Goal: Task Accomplishment & Management: Complete application form

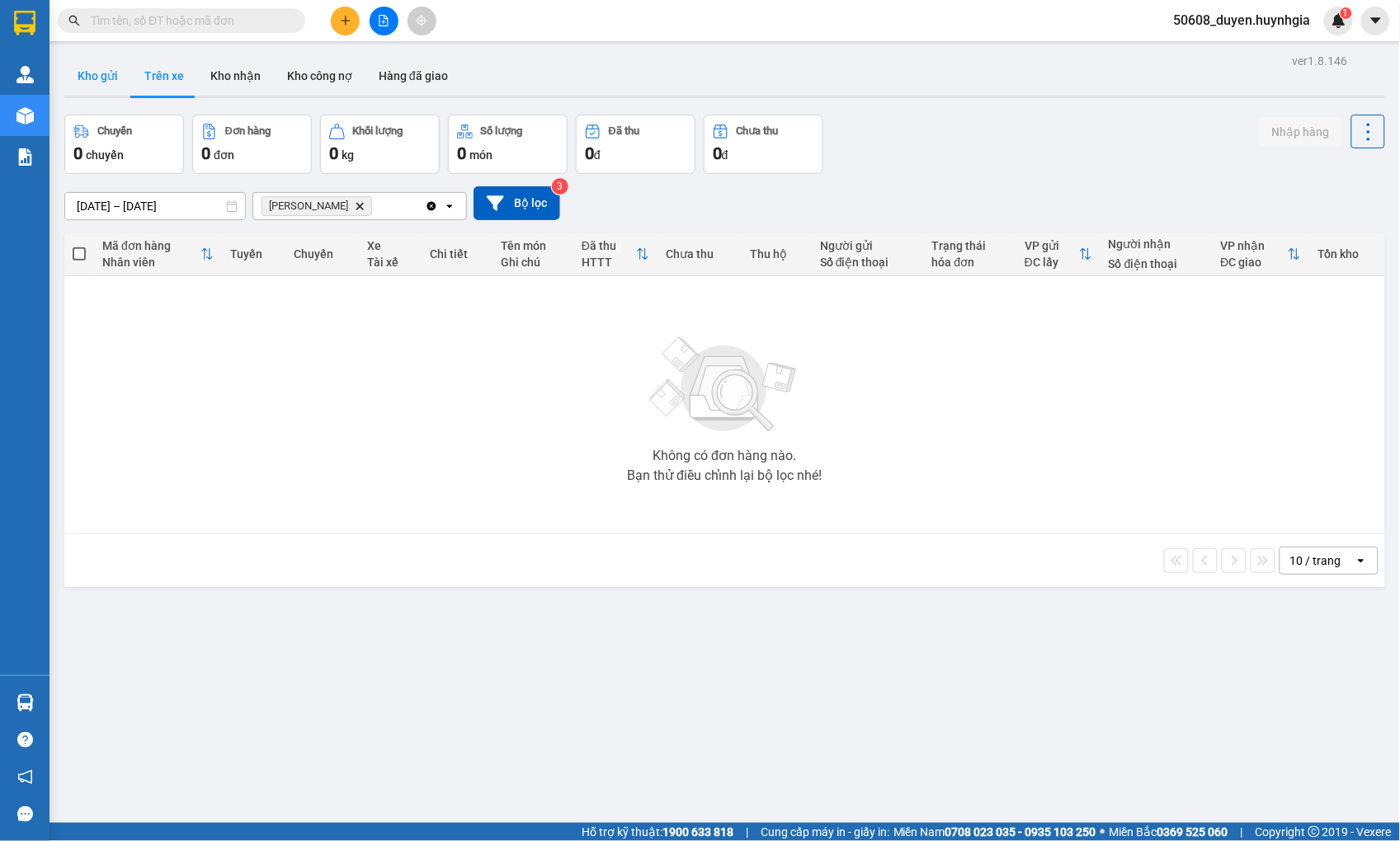
click at [92, 68] on button "Kho gửi" at bounding box center [98, 75] width 67 height 39
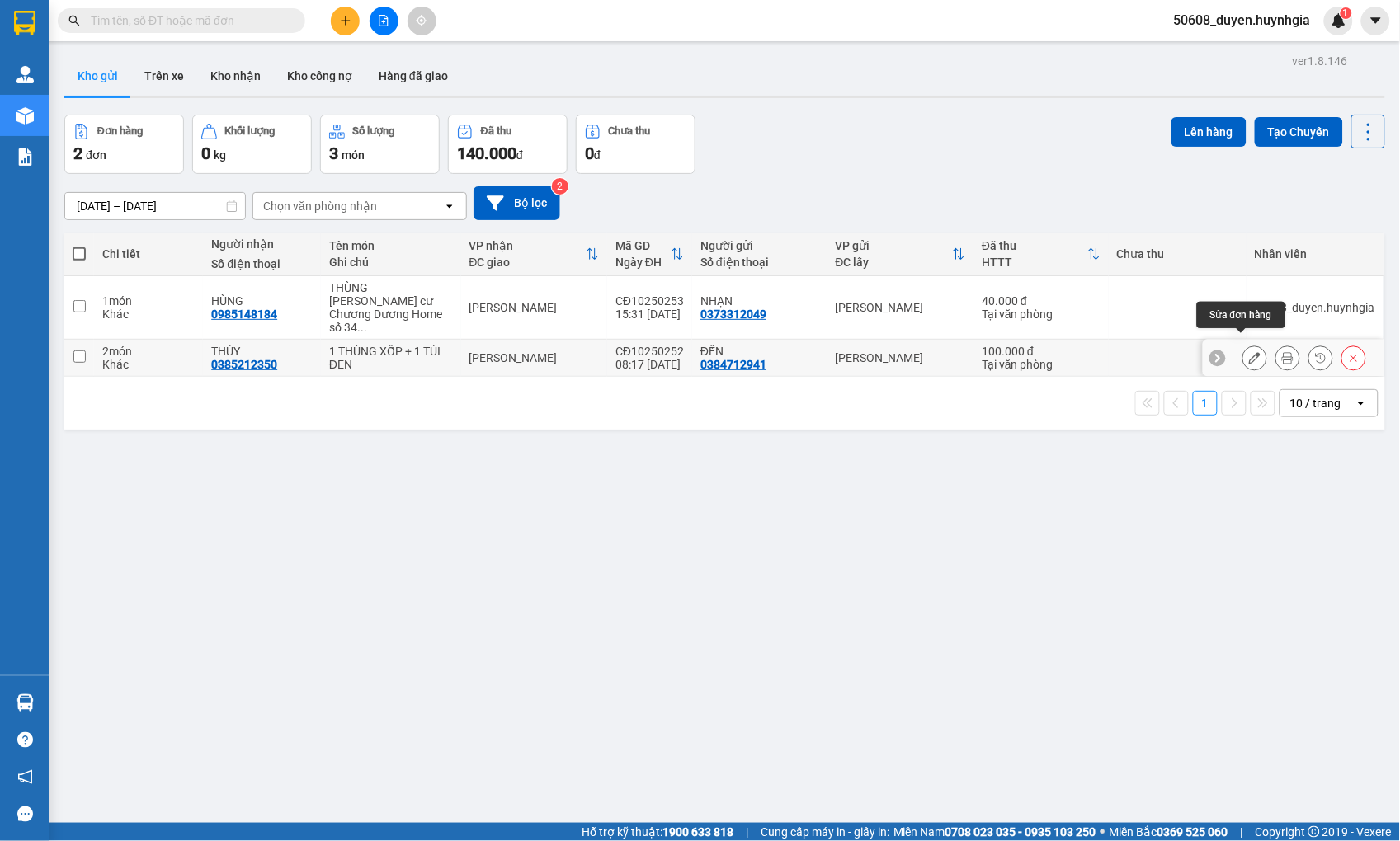
click at [1243, 344] on button at bounding box center [1254, 358] width 23 height 29
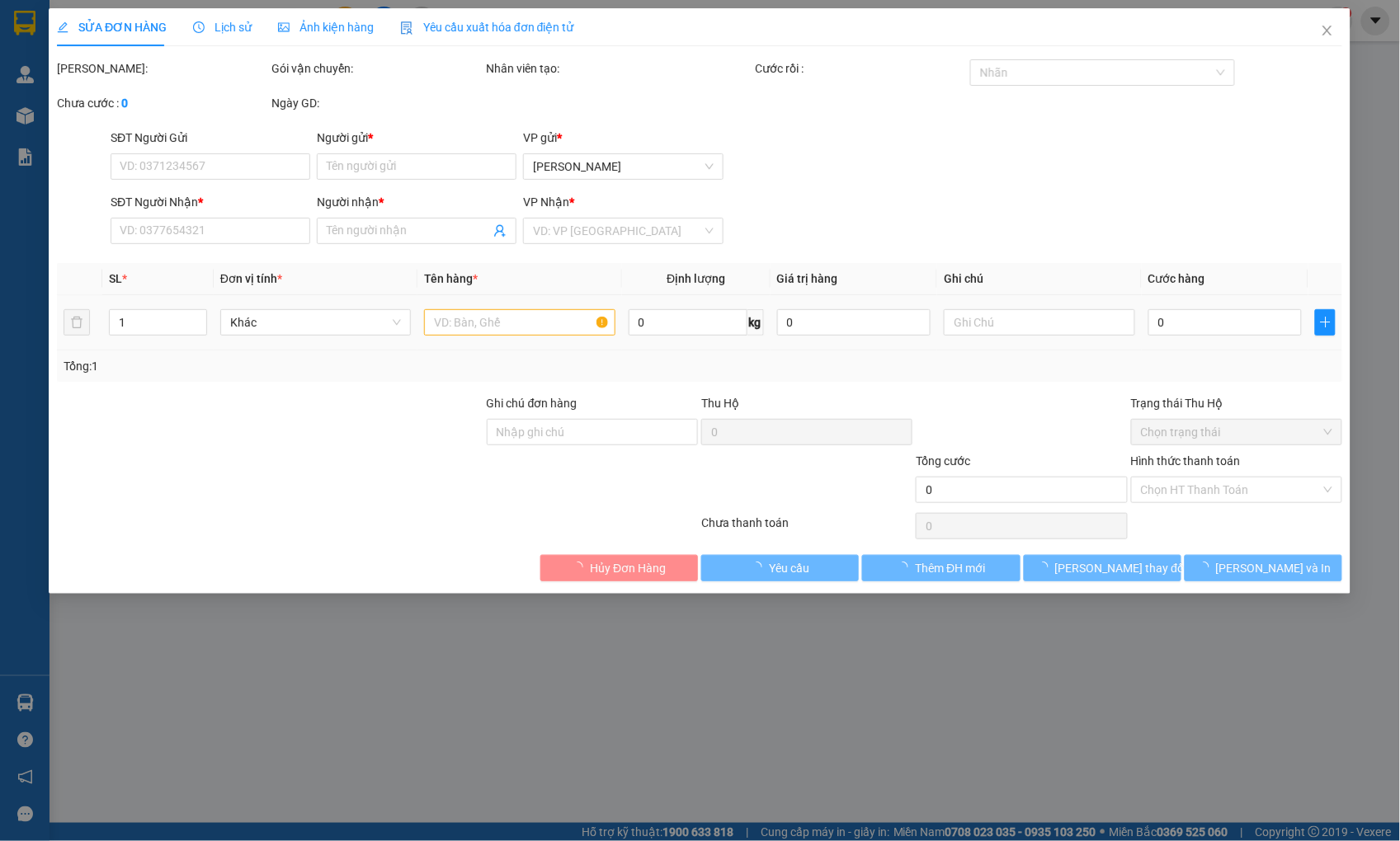
type input "0384712941"
type input "ĐẾN"
type input "0385212350"
type input "THÚY"
type input "100.000"
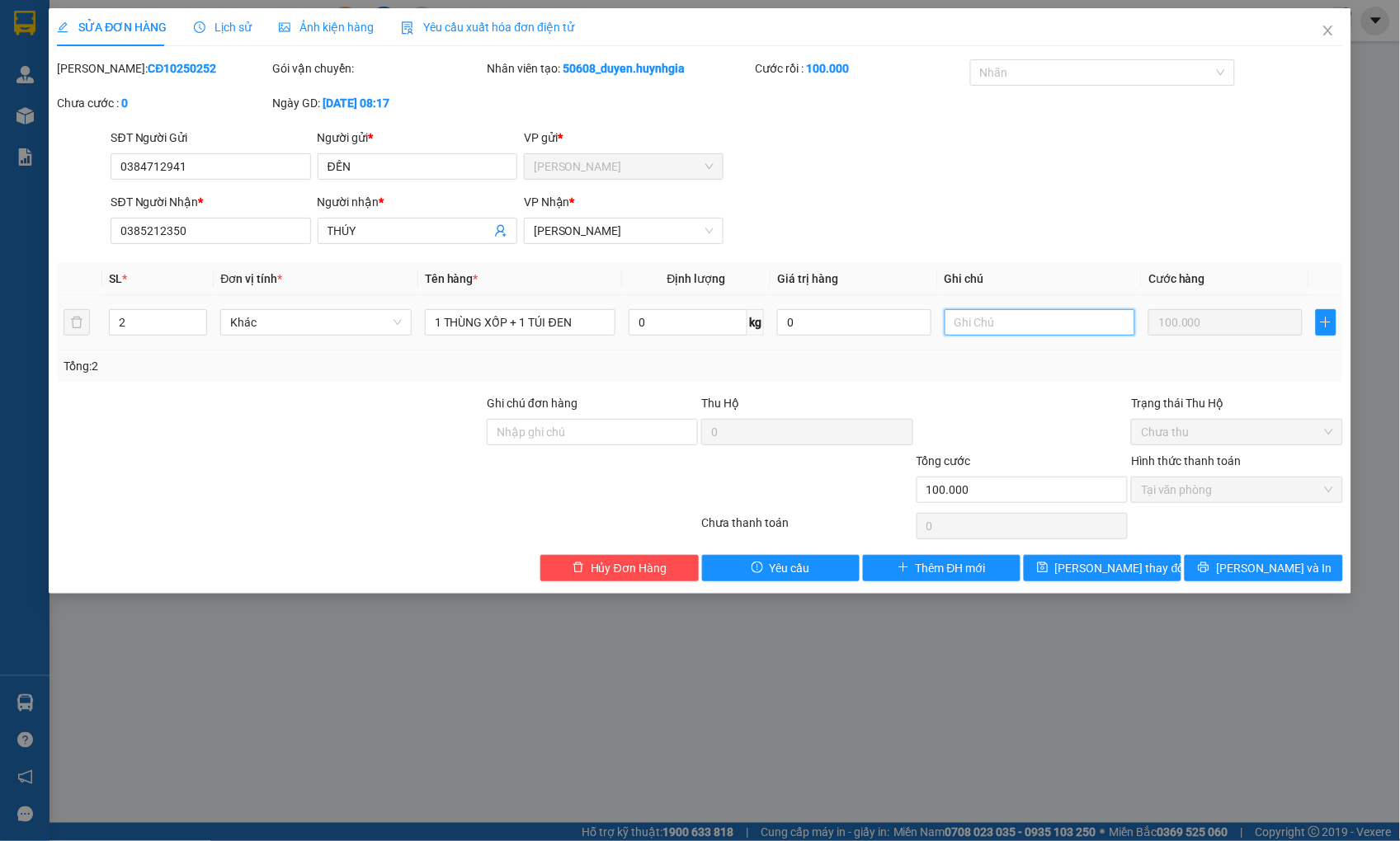
click at [1016, 322] on input "text" at bounding box center [1040, 322] width 191 height 26
type input "KHÁCH NHẬN [GEOGRAPHIC_DATA], [GEOGRAPHIC_DATA]"
click at [1209, 567] on icon "printer" at bounding box center [1203, 566] width 11 height 11
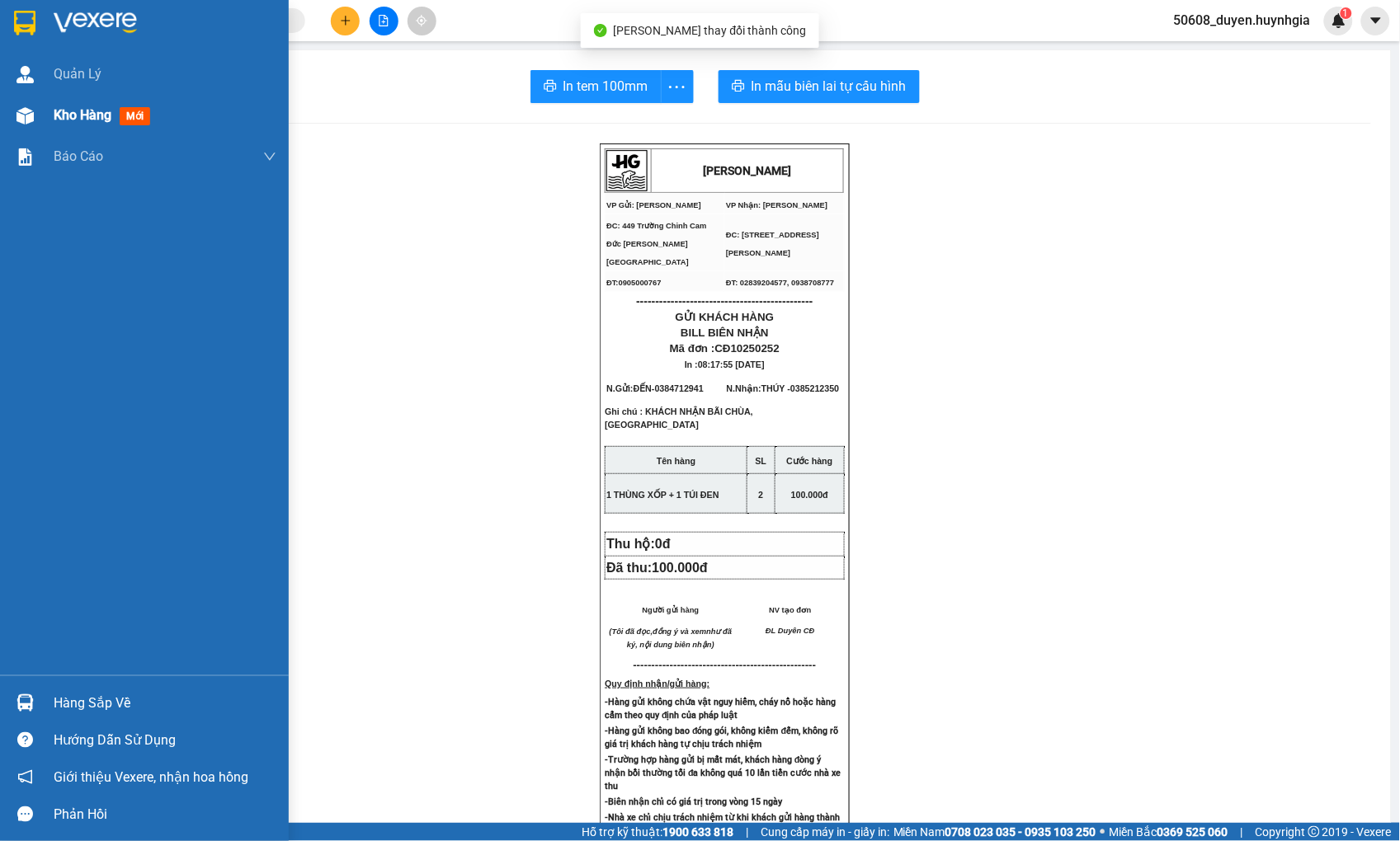
click at [60, 109] on span "Kho hàng" at bounding box center [83, 115] width 58 height 16
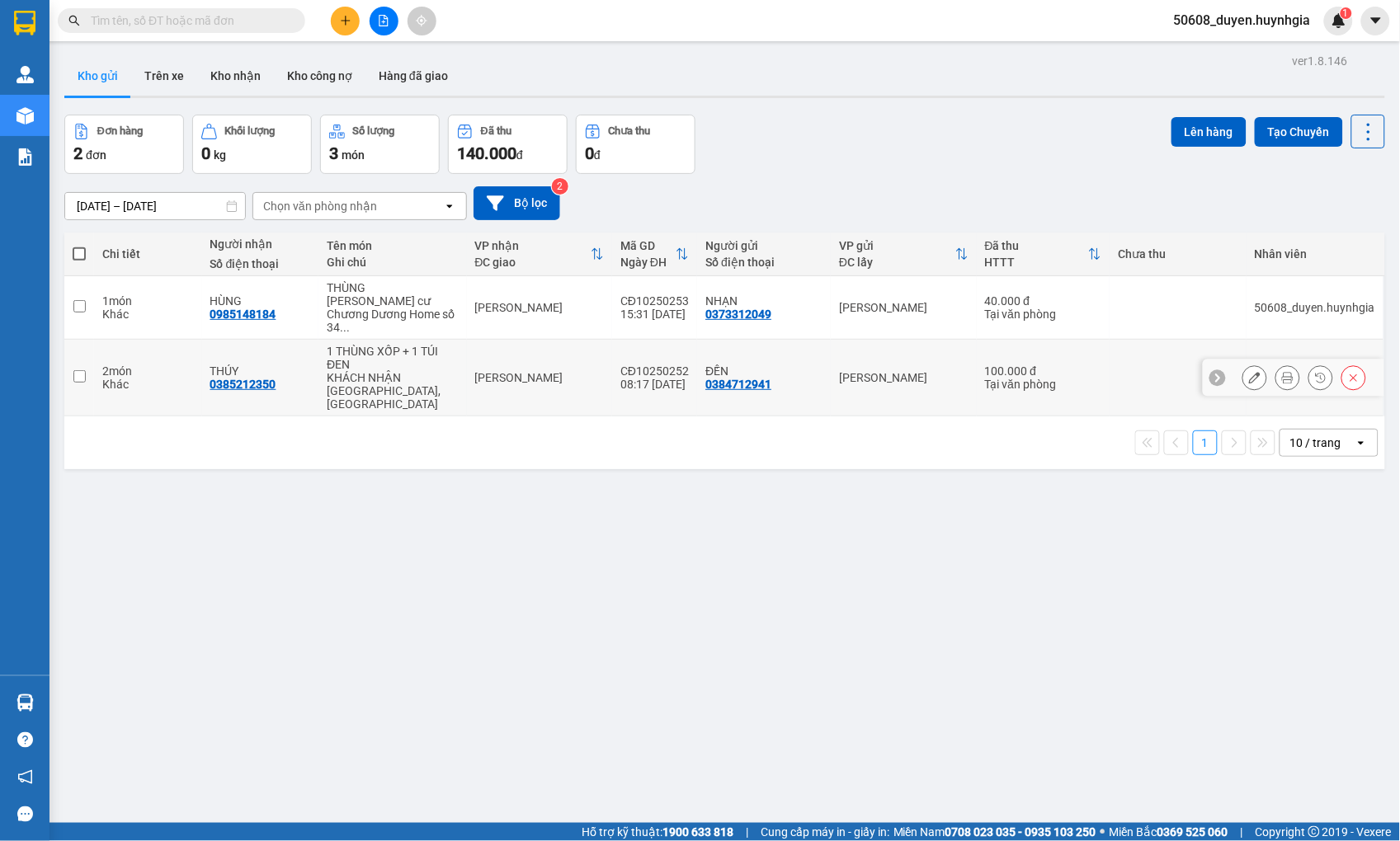
click at [83, 370] on input "checkbox" at bounding box center [79, 376] width 12 height 12
checkbox input "true"
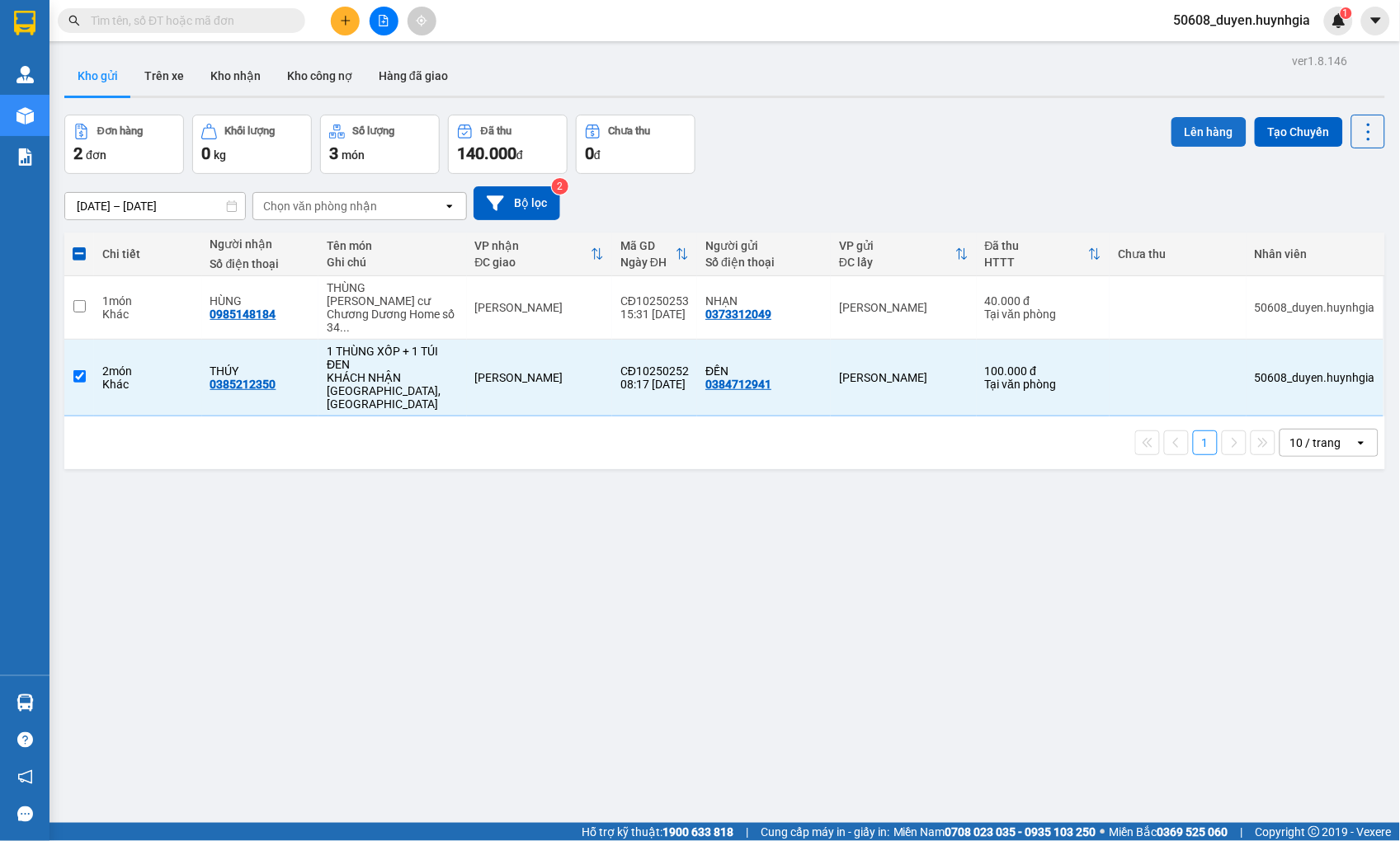
click at [1193, 124] on button "Lên hàng" at bounding box center [1209, 132] width 75 height 30
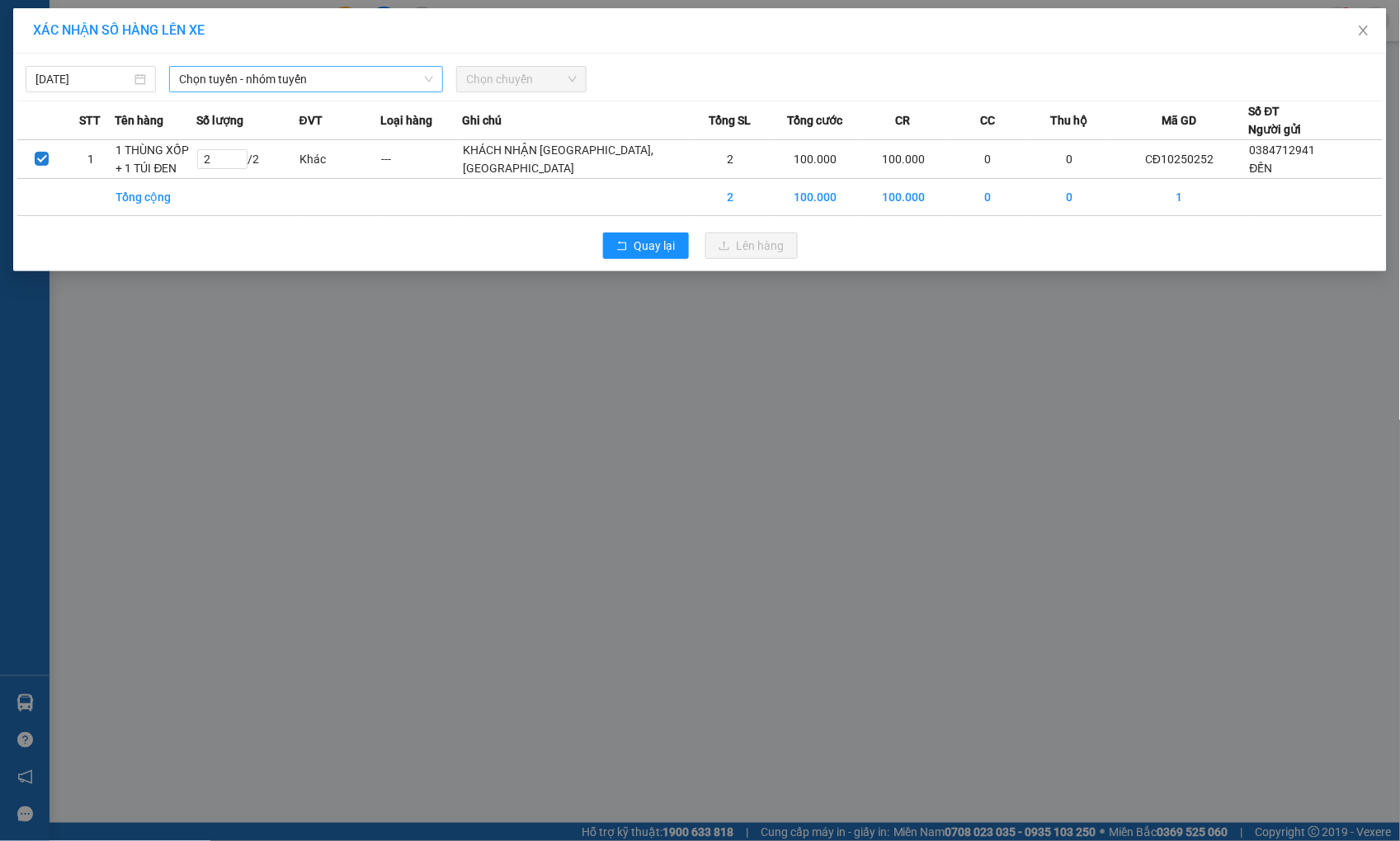
click at [384, 85] on span "Chọn tuyến - nhóm tuyến" at bounding box center [305, 79] width 254 height 24
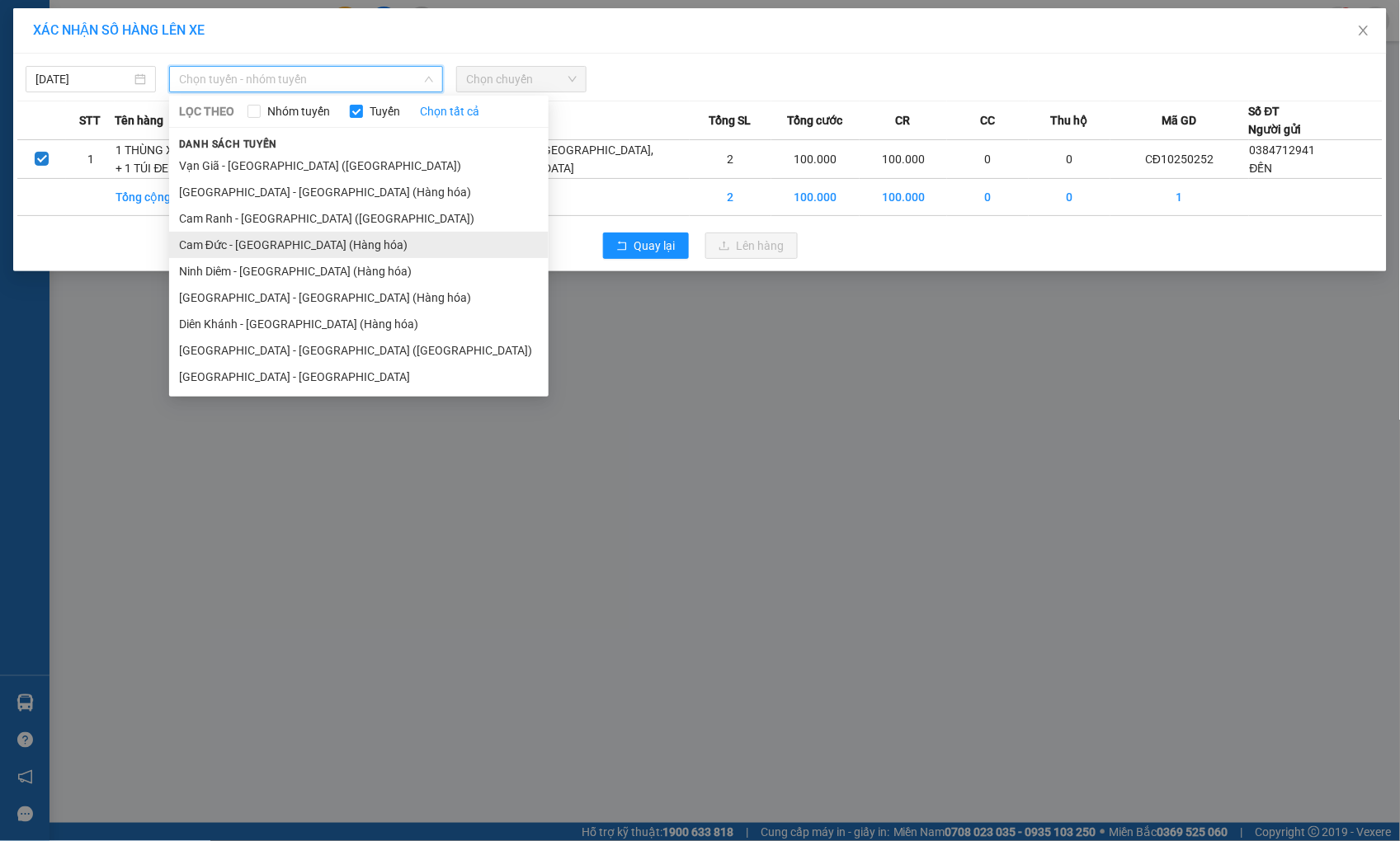
click at [314, 240] on li "Cam Đức - [GEOGRAPHIC_DATA] (Hàng hóa)" at bounding box center [358, 245] width 379 height 26
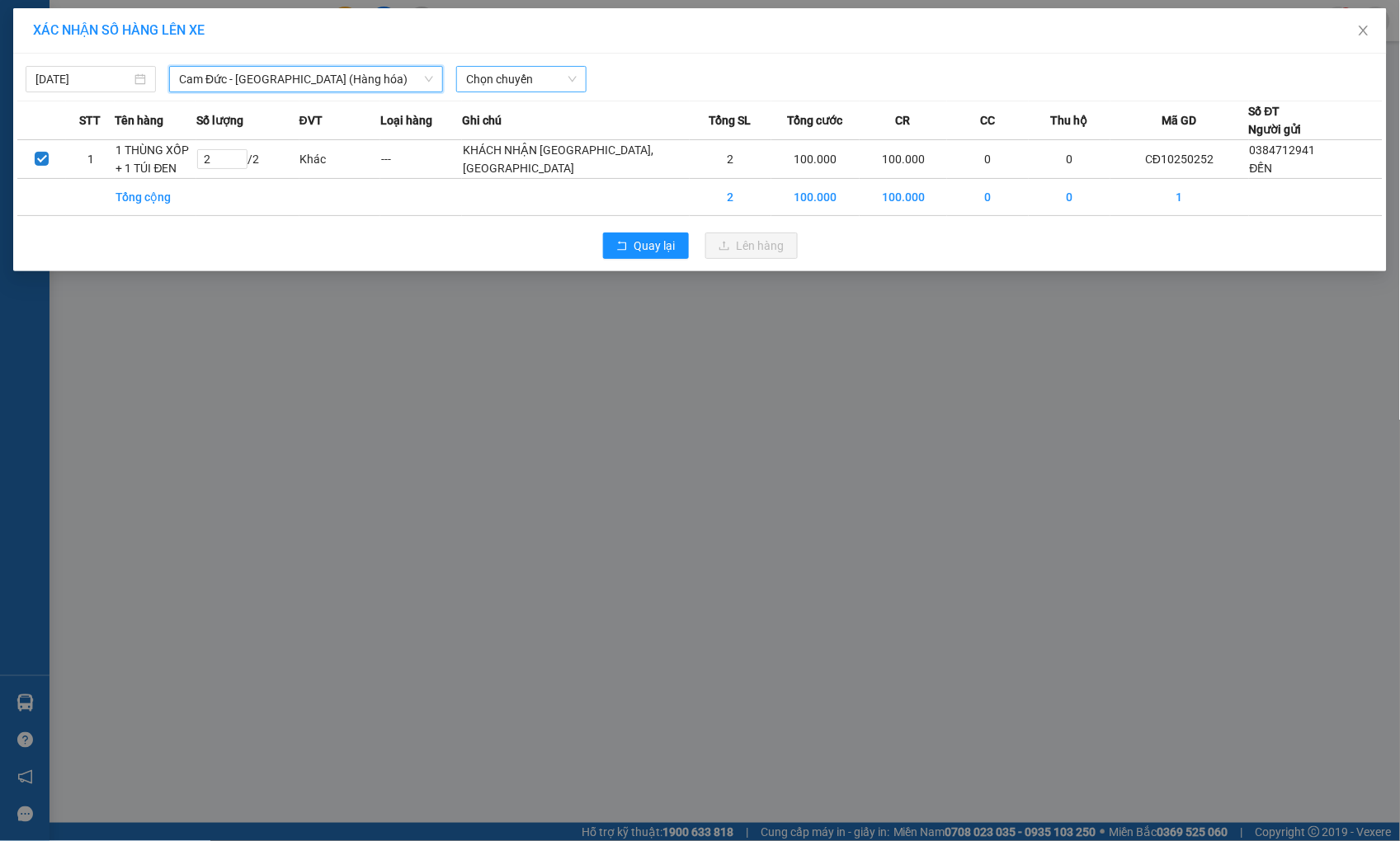
click at [540, 78] on span "Chọn chuyến" at bounding box center [521, 79] width 111 height 24
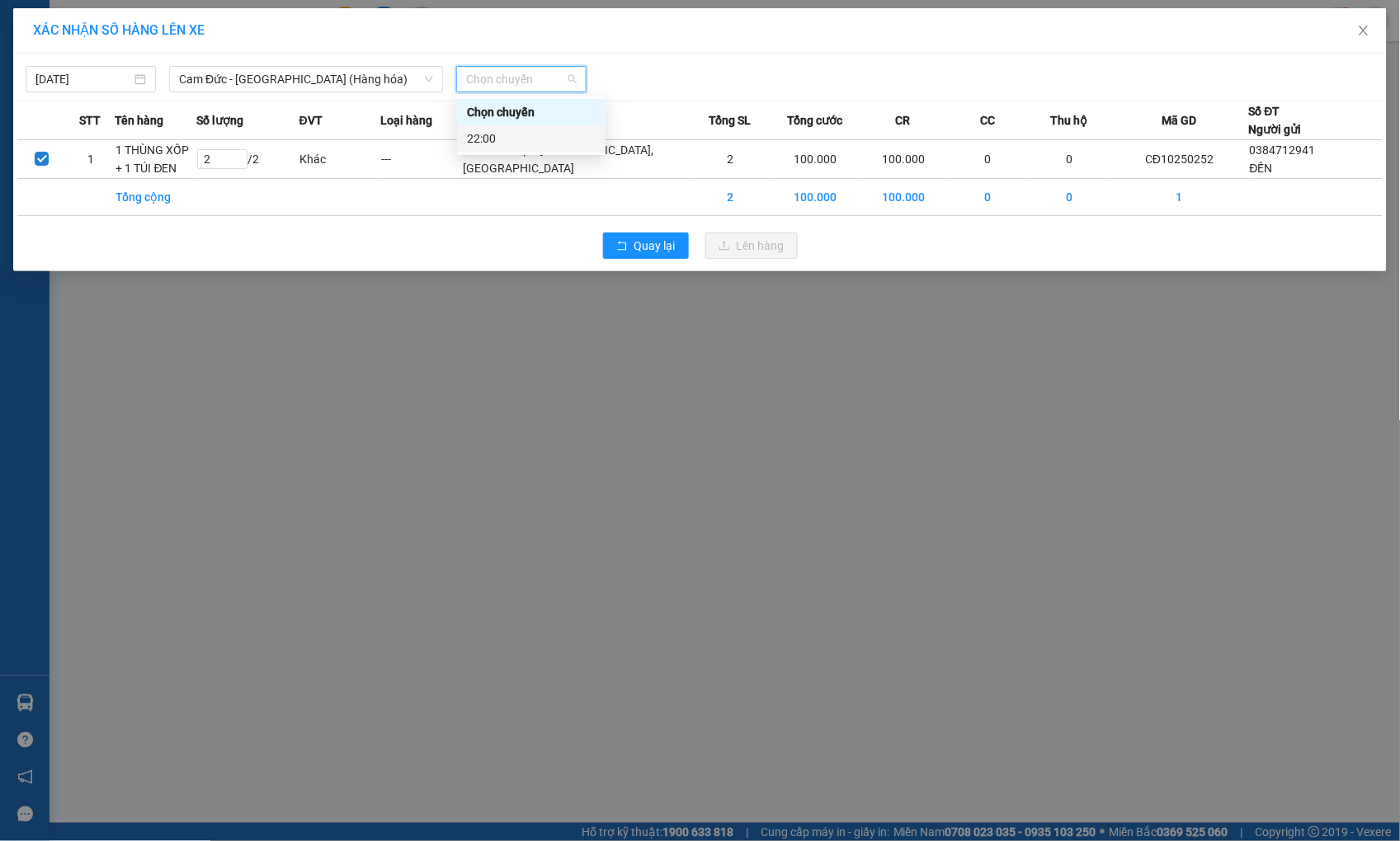
click at [481, 130] on div "22:00" at bounding box center [532, 139] width 129 height 18
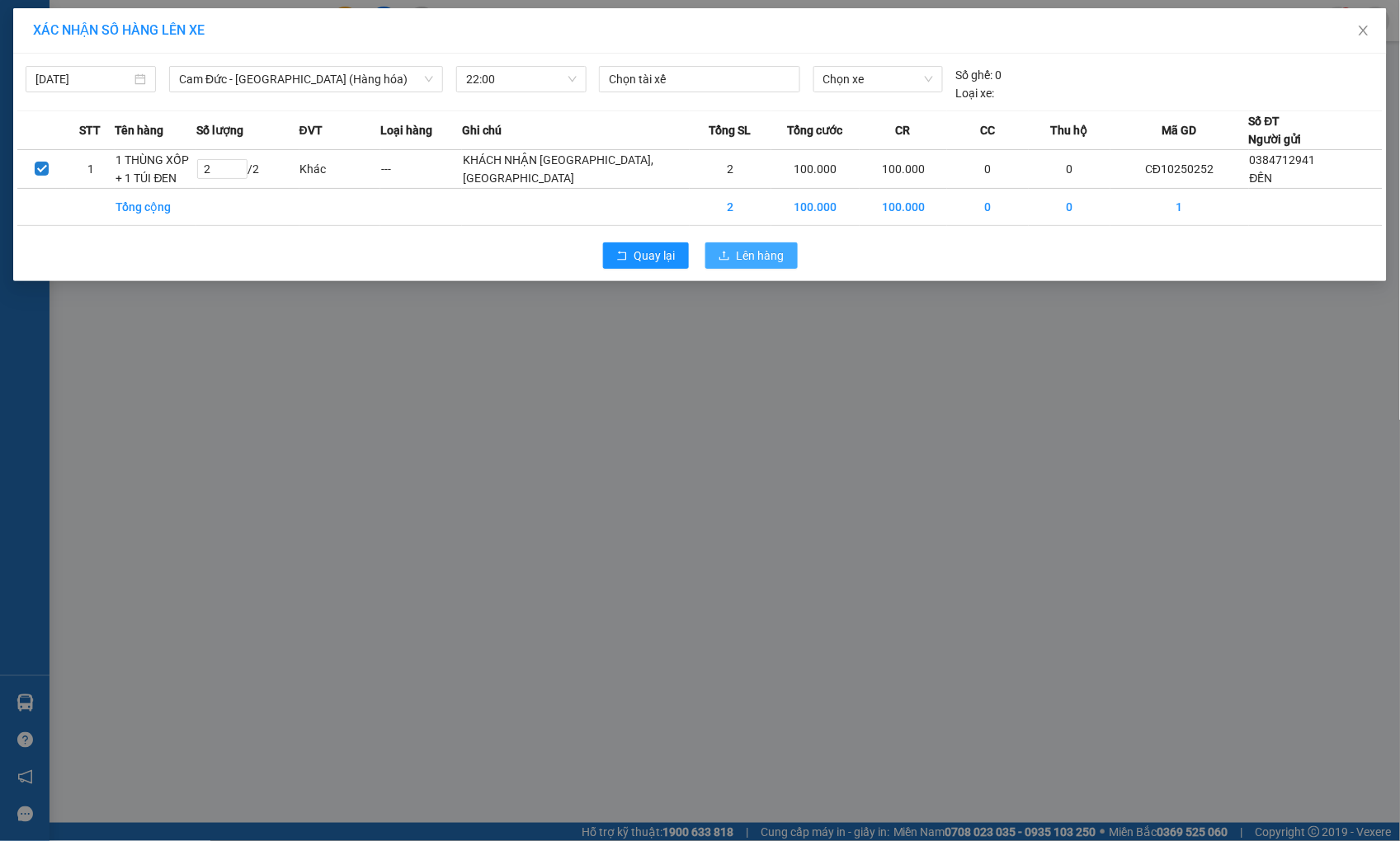
click at [774, 265] on span "Lên hàng" at bounding box center [760, 255] width 48 height 18
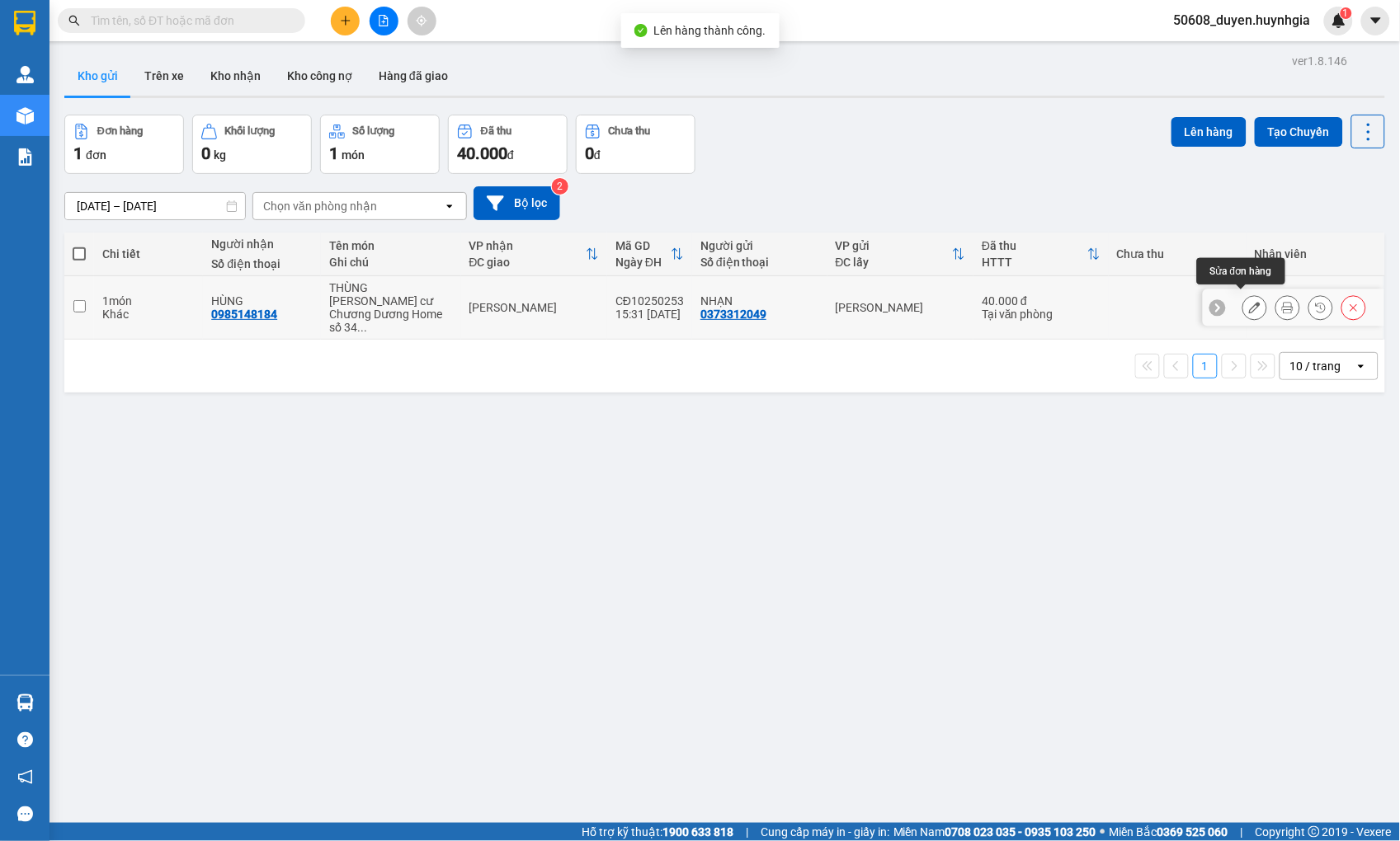
click at [1249, 302] on icon at bounding box center [1254, 307] width 11 height 11
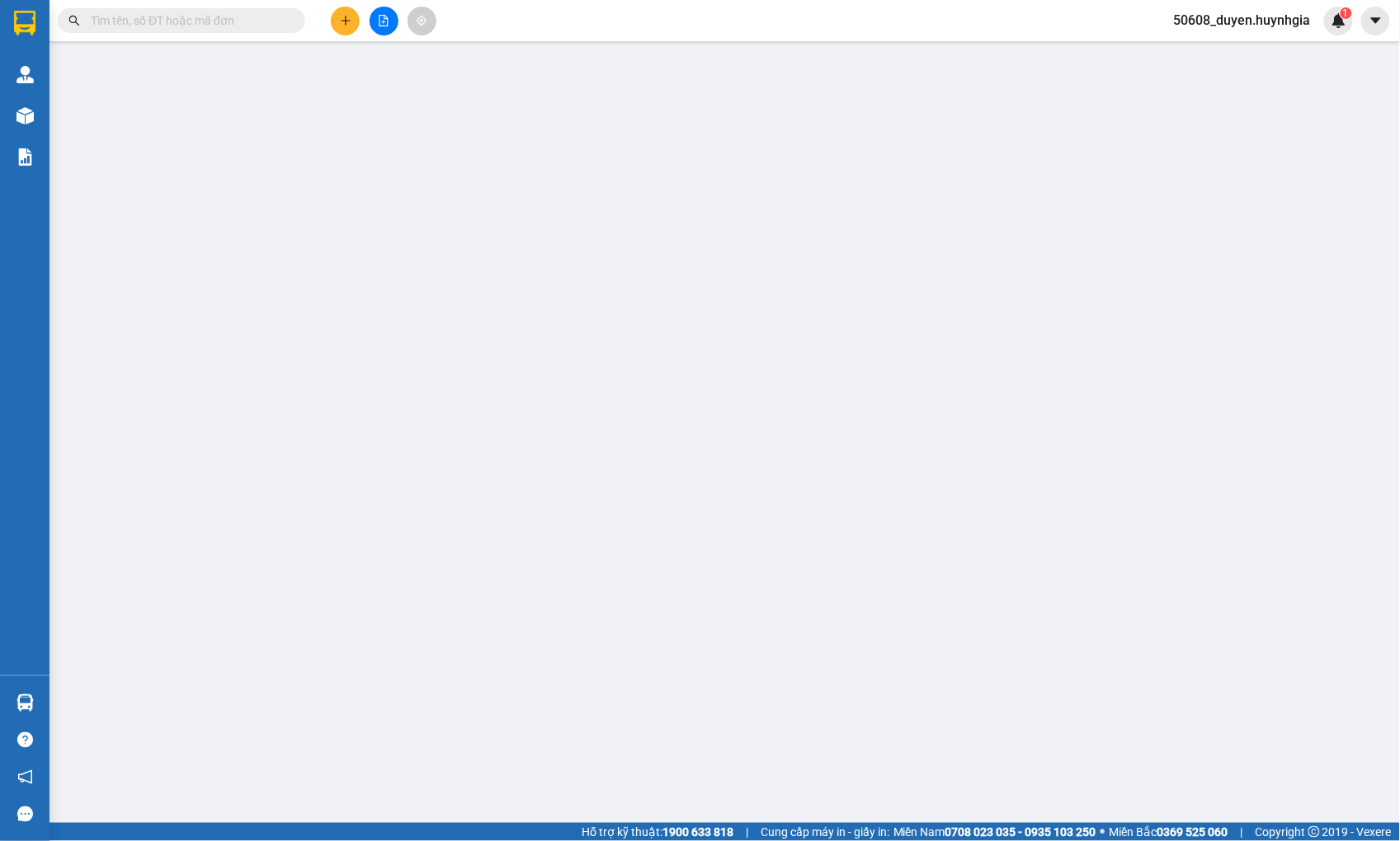
type input "0373312049"
type input "NHẠN"
type input "0985148184"
type input "HÙNG"
type input "Chung cư [GEOGRAPHIC_DATA] Home [STREET_ADDRESS]"
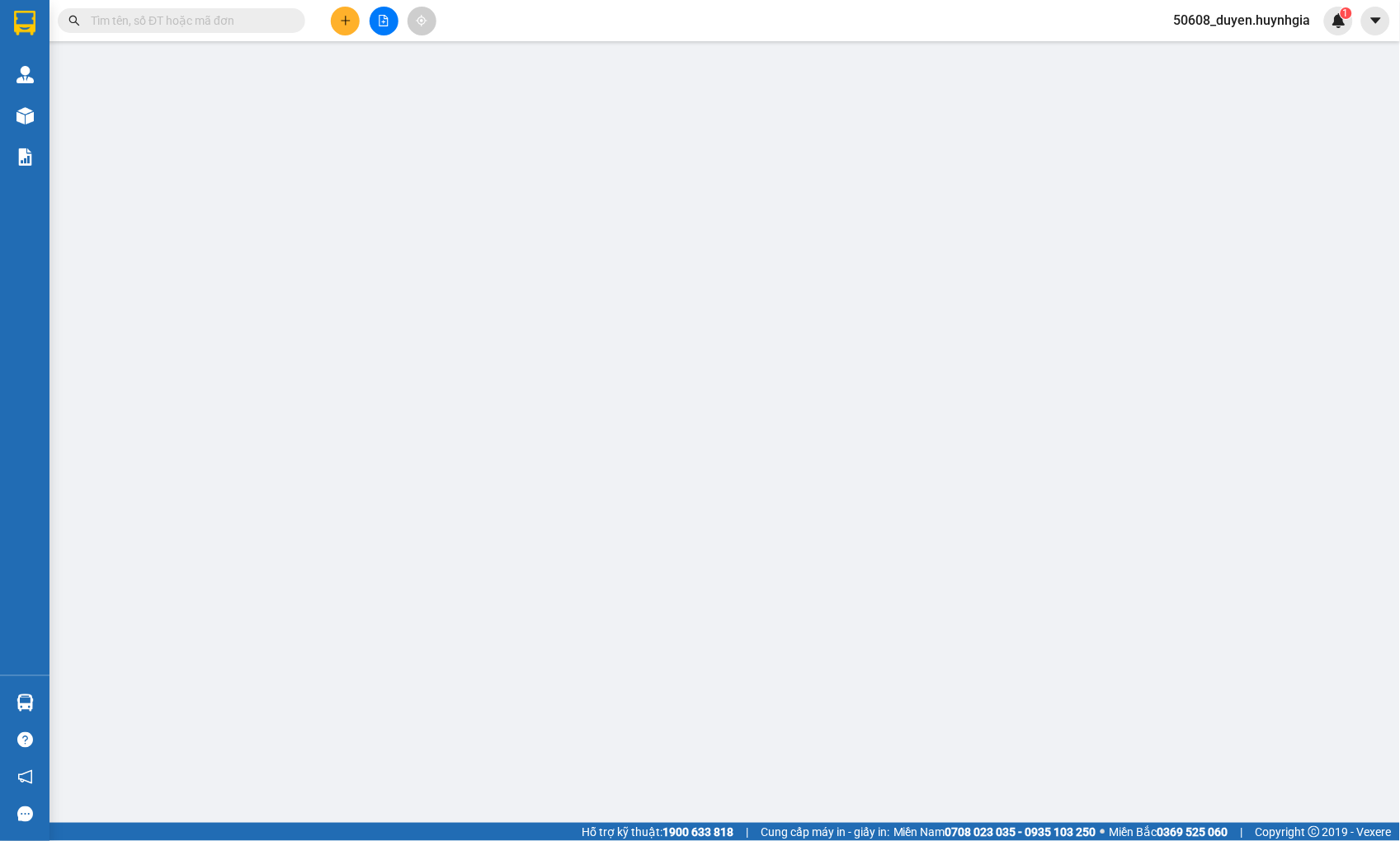
type input "40.000"
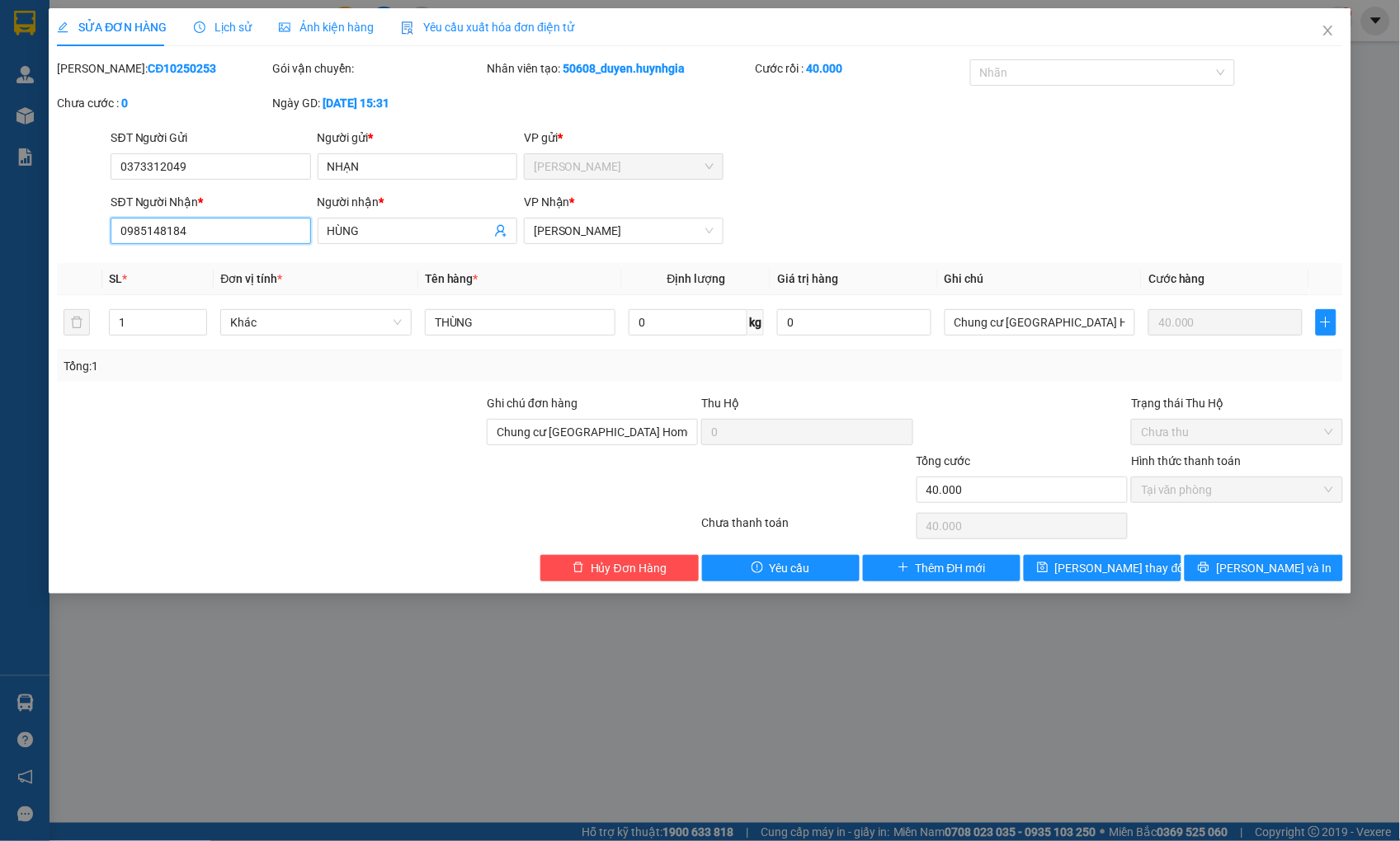
drag, startPoint x: 254, startPoint y: 227, endPoint x: 66, endPoint y: 240, distance: 188.4
click at [66, 240] on div "SĐT Người Nhận * 0985148184 0985148184 Người nhận * HÙNG VP Nhận * [PERSON_NAME]" at bounding box center [699, 221] width 1288 height 58
click at [1227, 573] on button "[PERSON_NAME] và In" at bounding box center [1263, 568] width 158 height 26
type input "0"
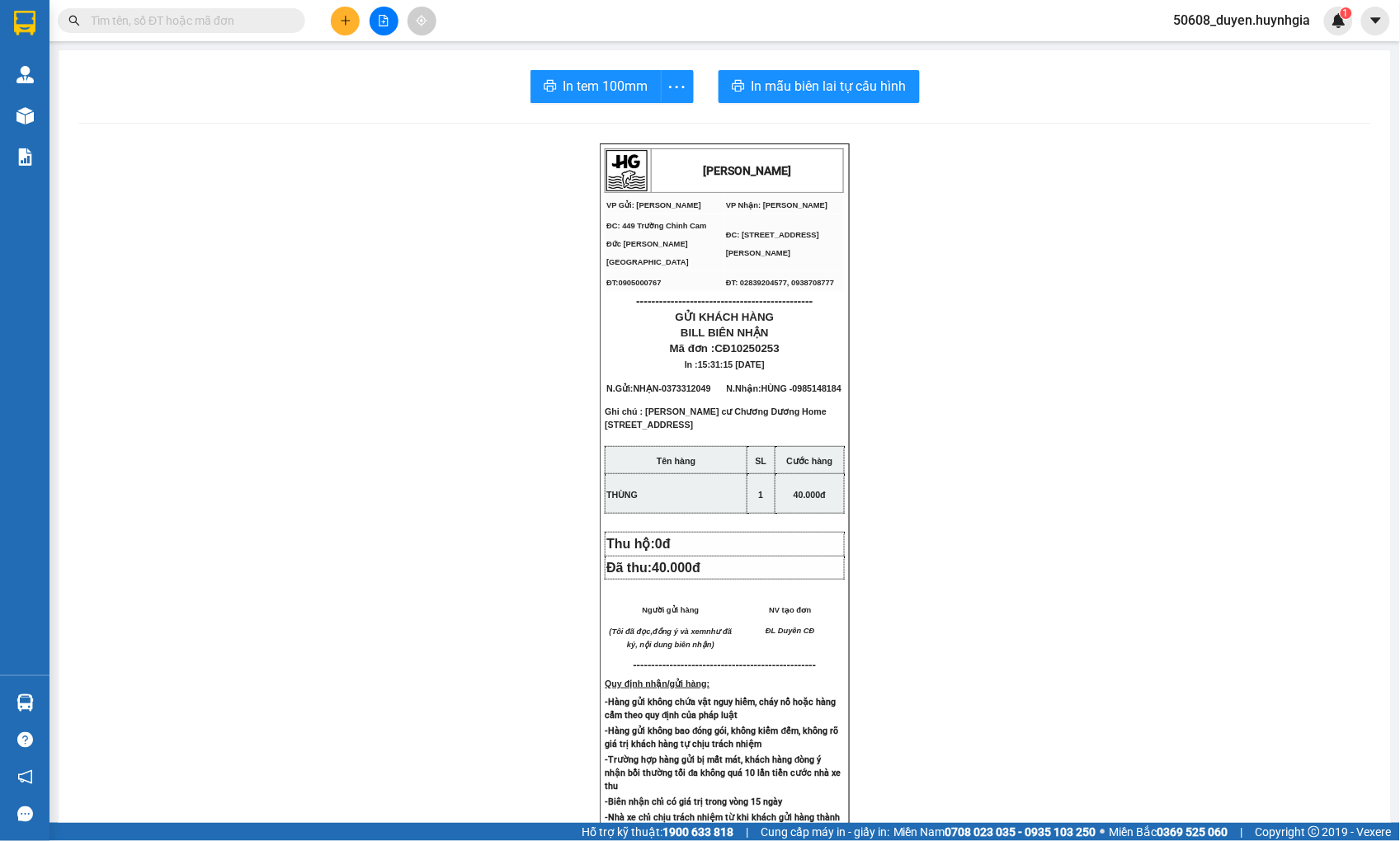
click at [389, 346] on div "[PERSON_NAME] VP Gửi: Cam Đức VP Nhận: [PERSON_NAME] ĐC: 449 [GEOGRAPHIC_DATA…" at bounding box center [724, 717] width 1293 height 1147
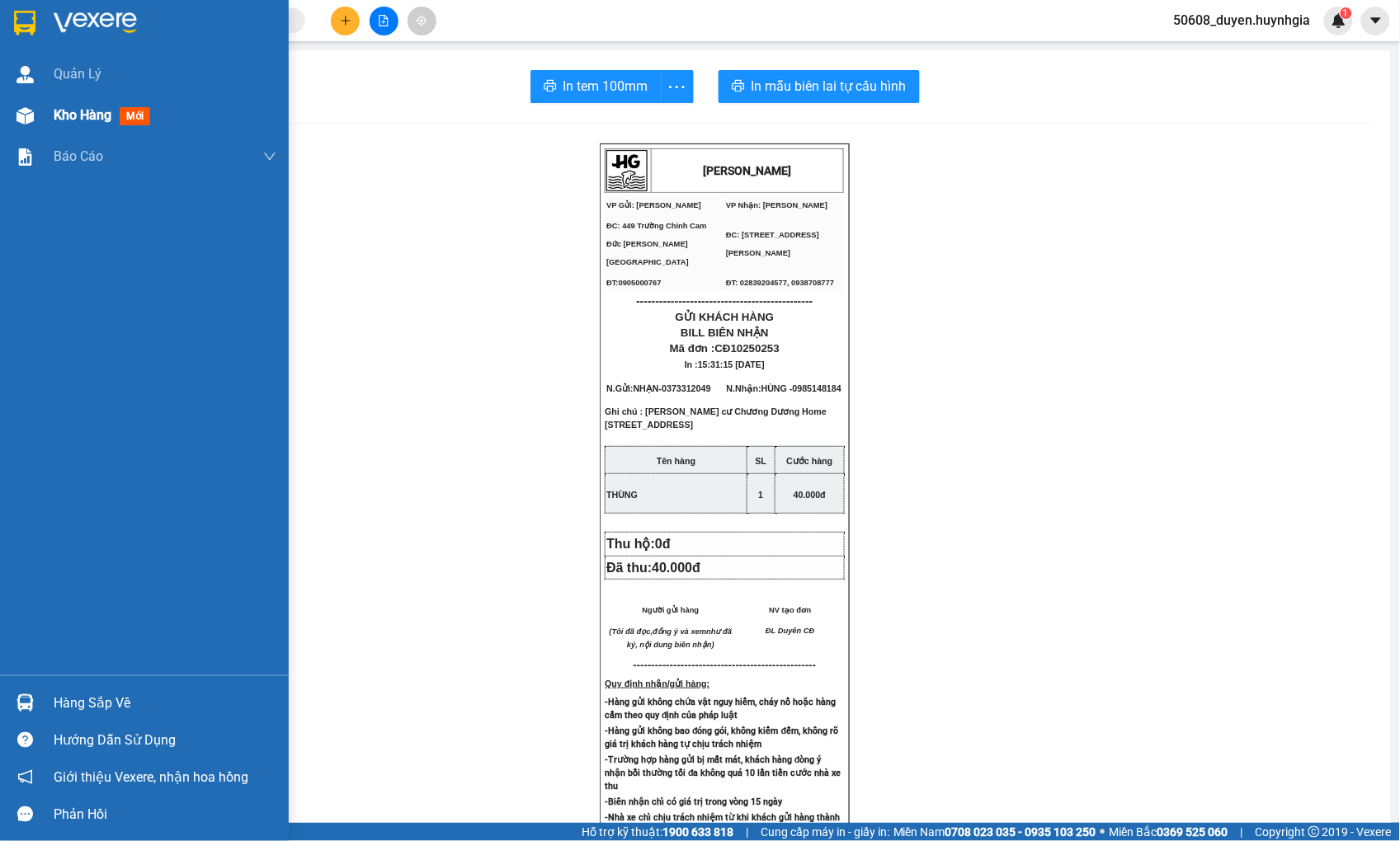
click at [37, 118] on div at bounding box center [24, 115] width 29 height 29
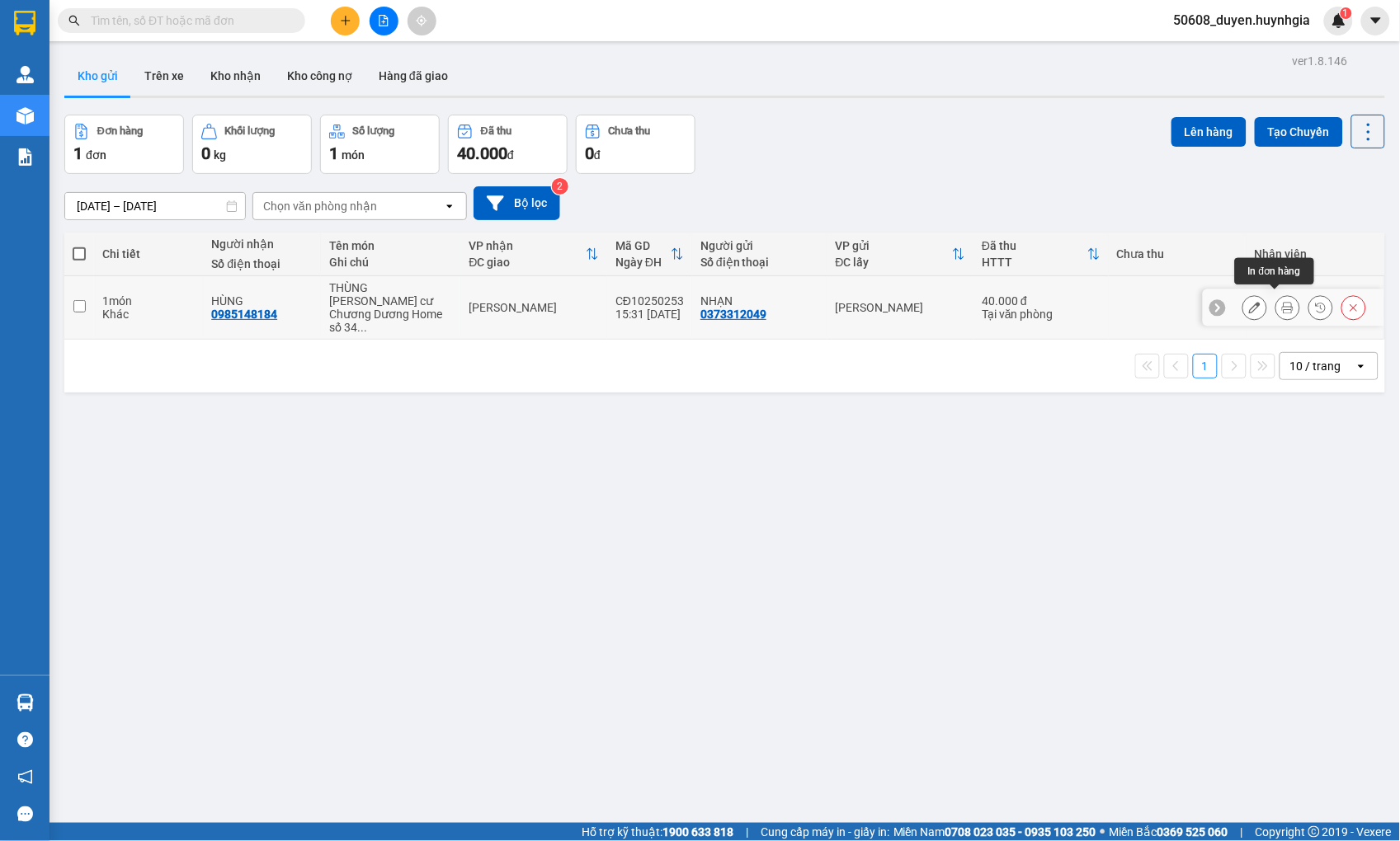
click at [1280, 305] on button at bounding box center [1288, 308] width 23 height 29
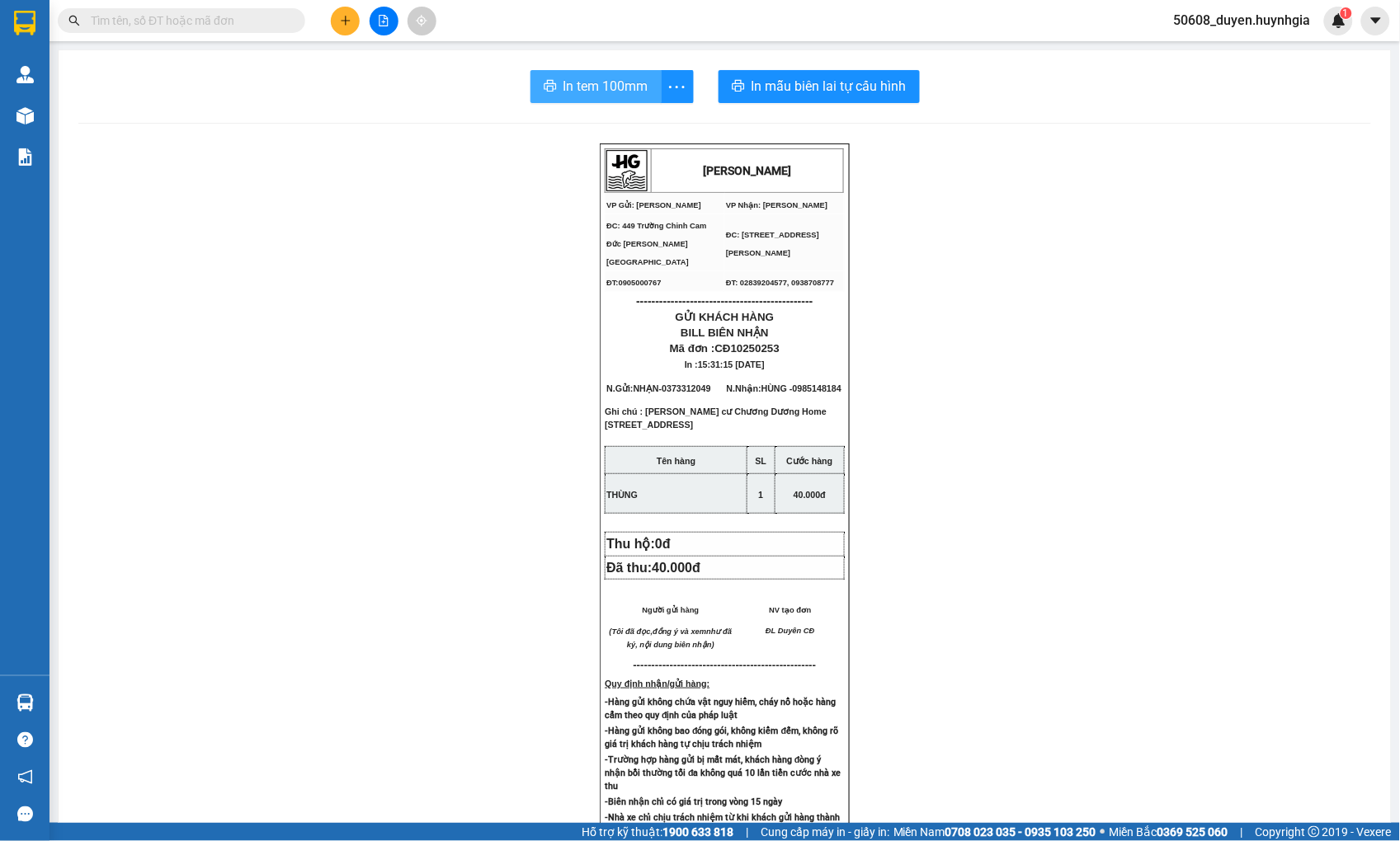
drag, startPoint x: 581, startPoint y: 87, endPoint x: 475, endPoint y: 69, distance: 107.5
click at [581, 87] on span "In tem 100mm" at bounding box center [605, 86] width 85 height 21
